Goal: Navigation & Orientation: Find specific page/section

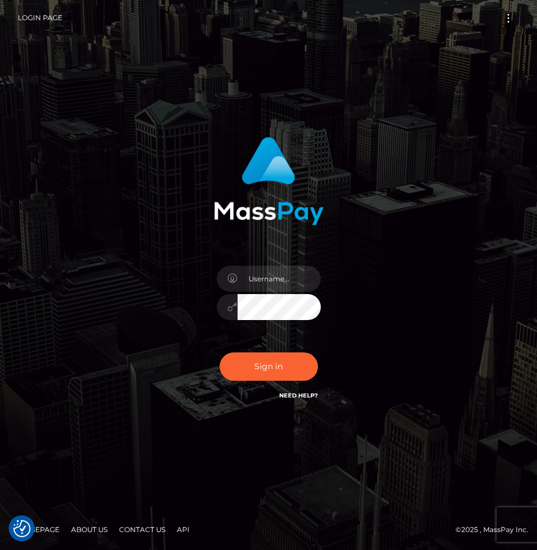
checkbox input "true"
type input "raewhit"
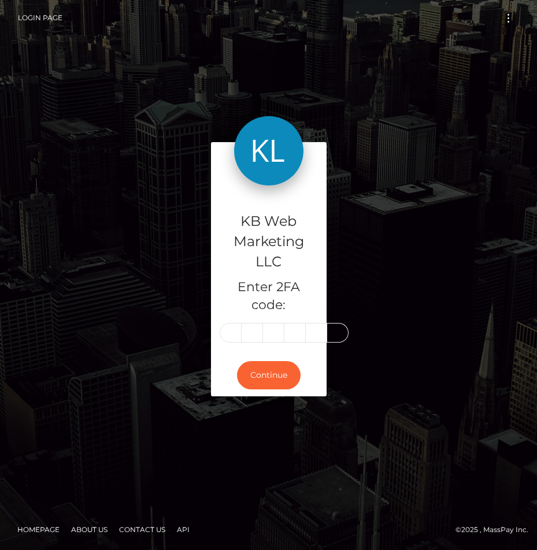
type input "7"
type input "3"
type input "1"
type input "2"
type input "7"
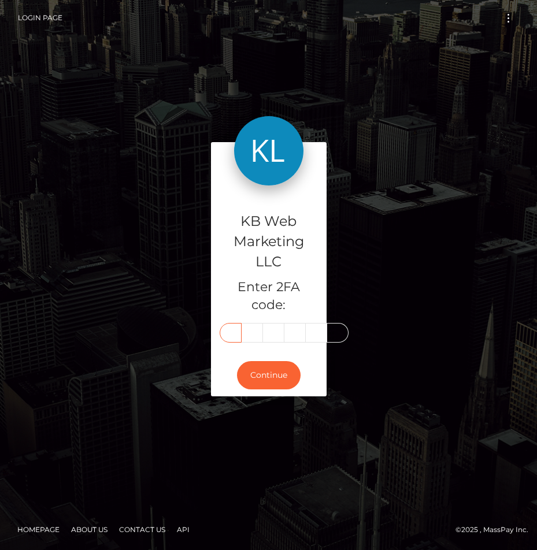
type input "7"
type input "3"
type input "1"
type input "0"
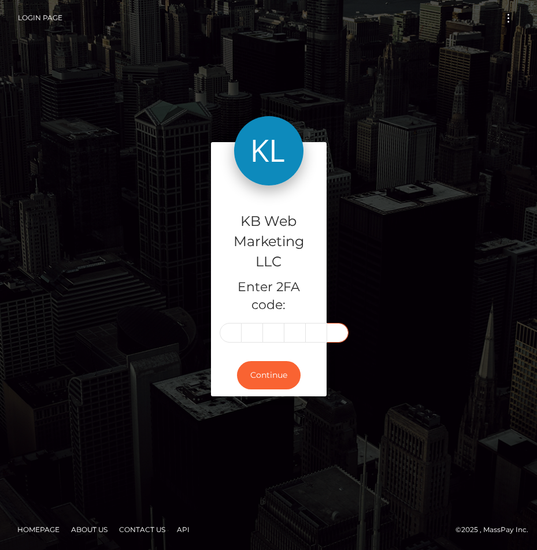
type input "2"
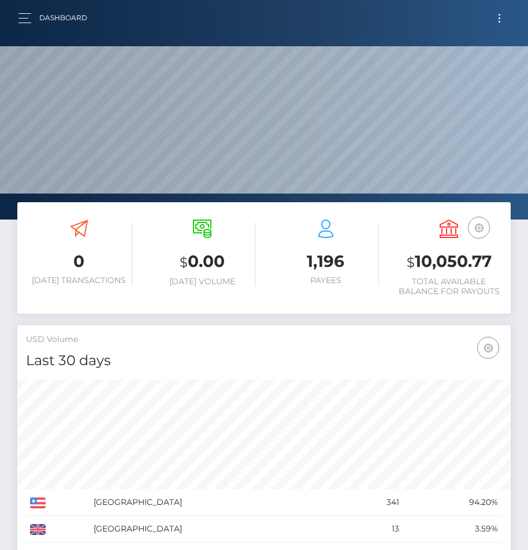
scroll to position [204, 238]
click at [15, 16] on div "Dashboard Loading... Loading... Account" at bounding box center [264, 18] width 510 height 24
click at [18, 16] on button "button" at bounding box center [28, 18] width 21 height 16
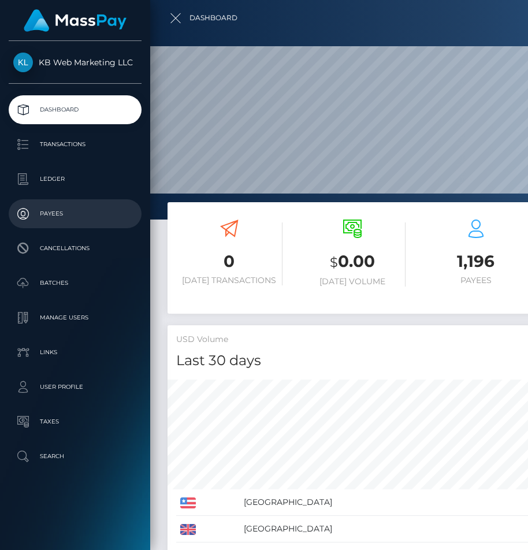
click at [66, 213] on p "Payees" at bounding box center [75, 213] width 124 height 17
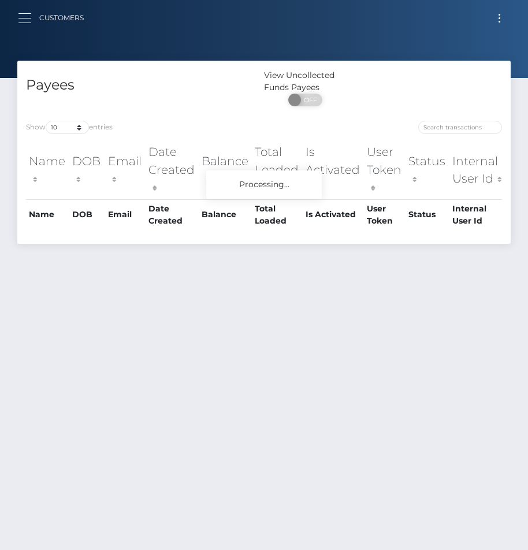
click at [21, 13] on span "button" at bounding box center [25, 13] width 13 height 1
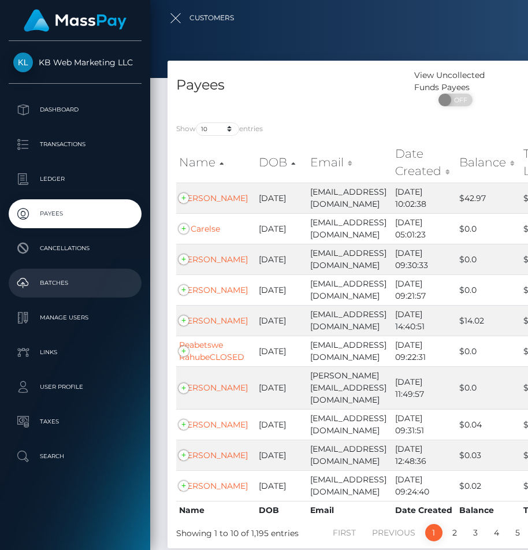
click at [75, 282] on p "Batches" at bounding box center [75, 283] width 124 height 17
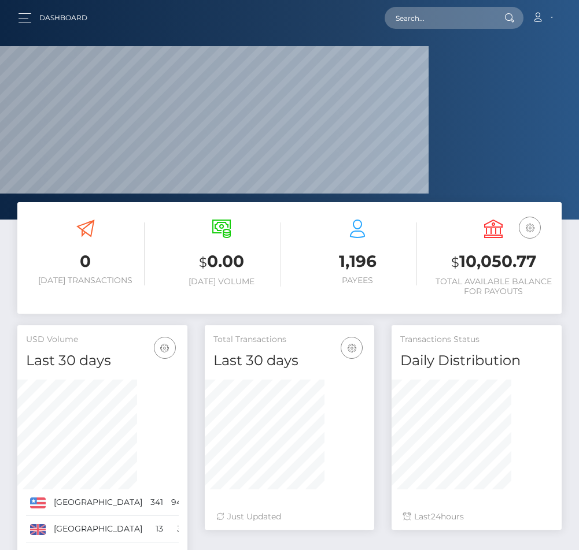
scroll to position [224, 120]
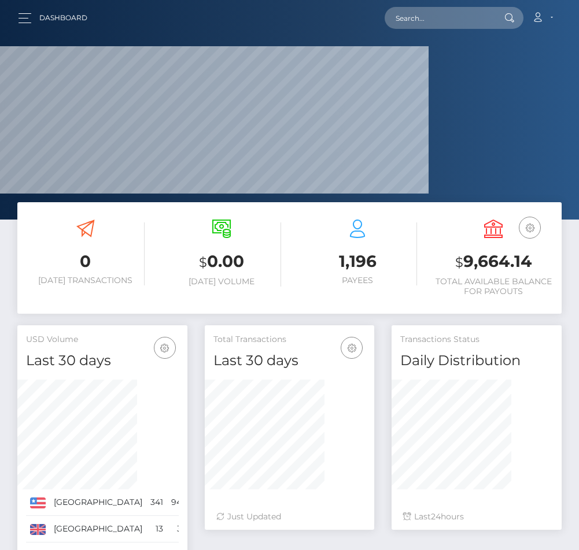
scroll to position [224, 120]
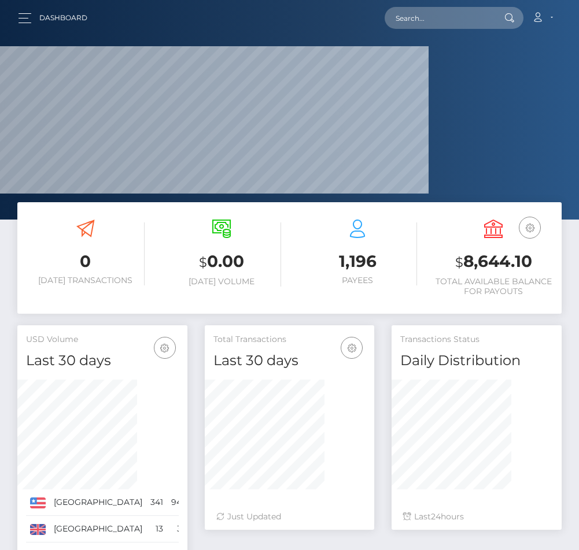
scroll to position [224, 120]
drag, startPoint x: 494, startPoint y: 261, endPoint x: 517, endPoint y: 283, distance: 32.3
click at [517, 274] on h3 "$ 8,644.10" at bounding box center [493, 262] width 119 height 24
copy h3 "8,644.10"
